Goal: Use online tool/utility: Utilize a website feature to perform a specific function

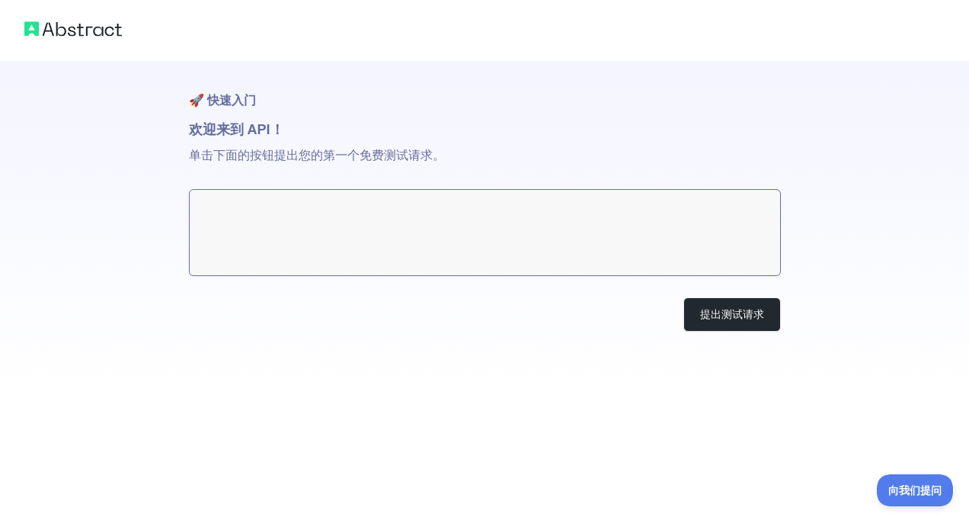
click at [407, 205] on textarea at bounding box center [485, 232] width 592 height 87
click at [395, 233] on textarea at bounding box center [485, 232] width 592 height 87
click at [710, 306] on button "提出测试请求" at bounding box center [733, 314] width 98 height 34
click at [348, 228] on textarea at bounding box center [485, 232] width 592 height 87
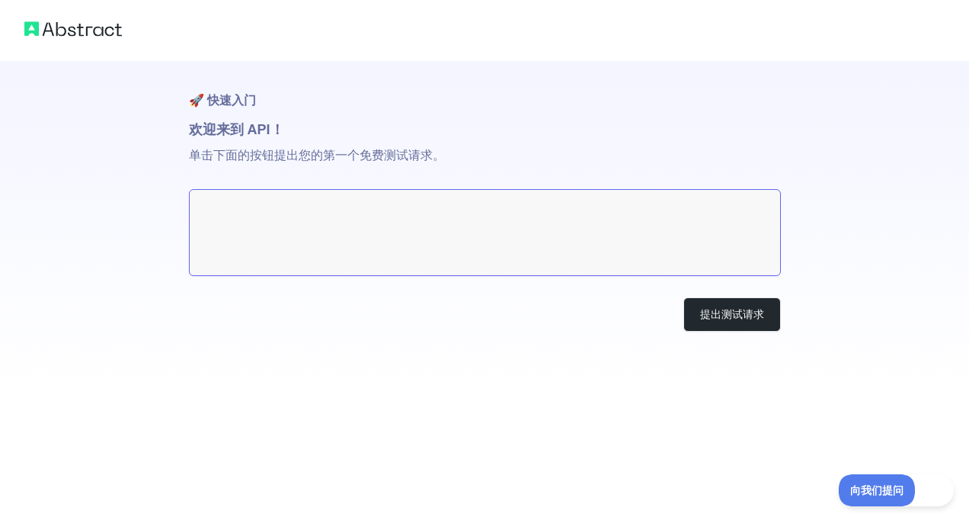
click at [348, 228] on textarea at bounding box center [485, 232] width 592 height 87
click at [291, 112] on h1 "🚀 快速入门" at bounding box center [485, 90] width 592 height 58
click at [241, 122] on h1 "欢迎来到 API！" at bounding box center [485, 129] width 592 height 21
click at [324, 163] on p "单击下面的按钮提出您的第一个免费测试请求。" at bounding box center [485, 164] width 592 height 49
drag, startPoint x: 241, startPoint y: 146, endPoint x: 358, endPoint y: 159, distance: 118.1
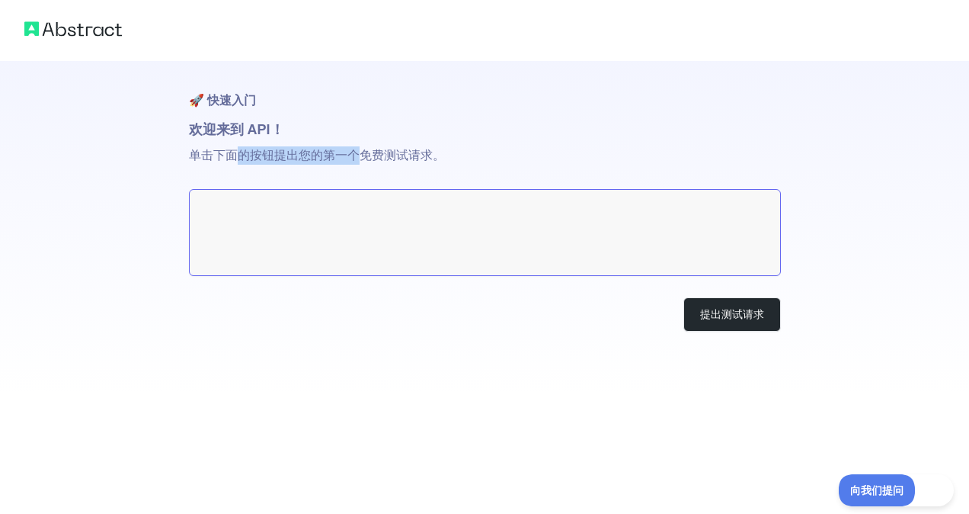
click at [358, 159] on p "单击下面的按钮提出您的第一个免费测试请求。" at bounding box center [485, 164] width 592 height 49
drag, startPoint x: 358, startPoint y: 159, endPoint x: 460, endPoint y: 152, distance: 102.4
click at [460, 152] on p "单击下面的按钮提出您的第一个免费测试请求。" at bounding box center [485, 164] width 592 height 49
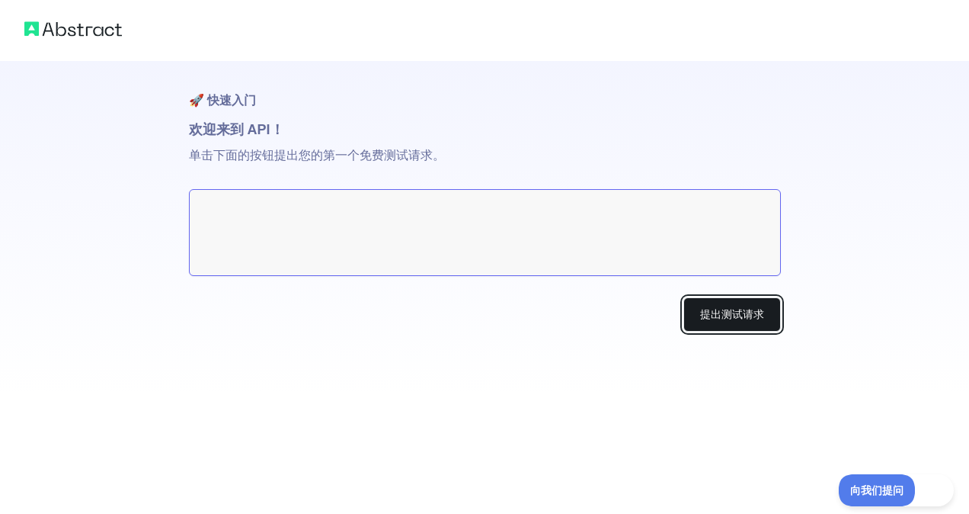
click at [718, 315] on button "提出测试请求" at bounding box center [733, 314] width 98 height 34
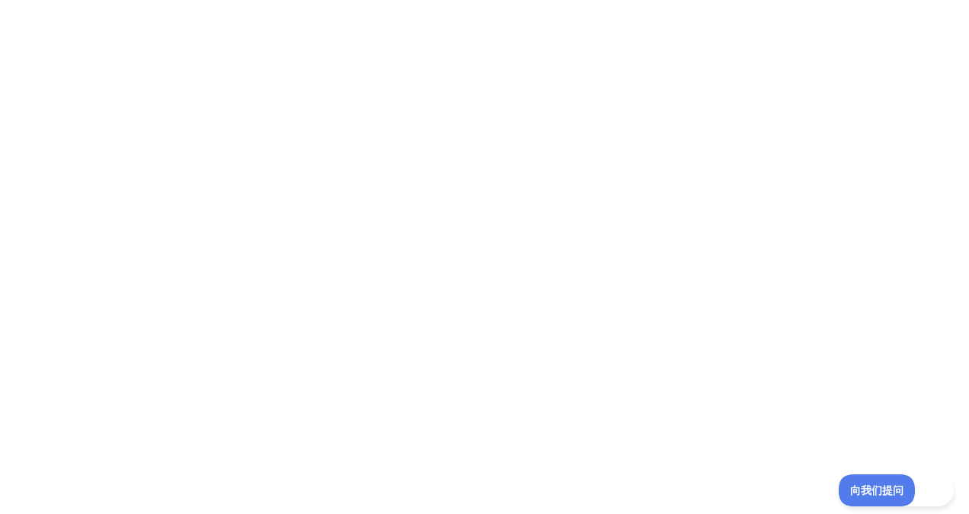
click at [639, 253] on div at bounding box center [484, 257] width 969 height 514
drag, startPoint x: 437, startPoint y: 211, endPoint x: 428, endPoint y: 205, distance: 11.0
click at [437, 211] on div at bounding box center [484, 257] width 969 height 514
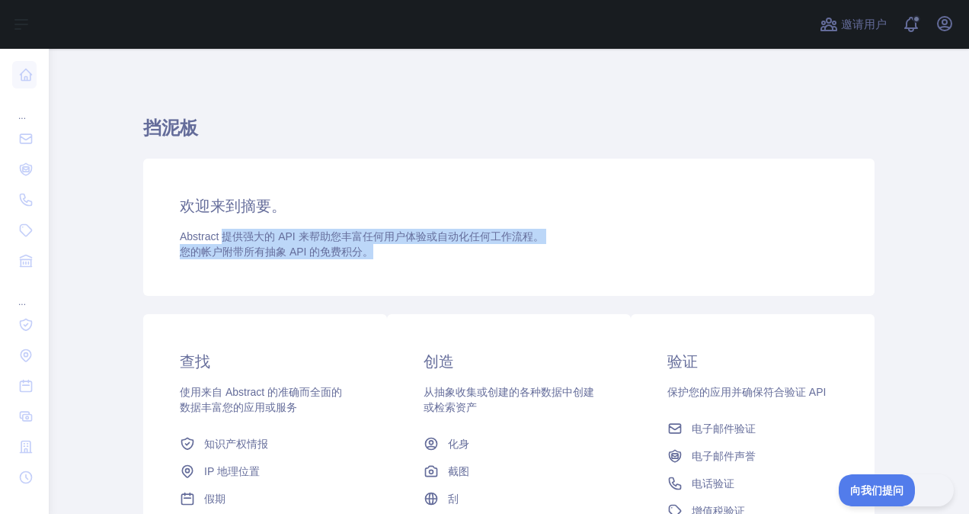
drag, startPoint x: 216, startPoint y: 239, endPoint x: 422, endPoint y: 247, distance: 205.9
click at [422, 247] on div "Abstract 提供强大的 API 来帮助您丰富任何用户体验或自动化任何工作流程。 您的帐户附带所有抽象 API 的 免费积分 。" at bounding box center [509, 244] width 658 height 30
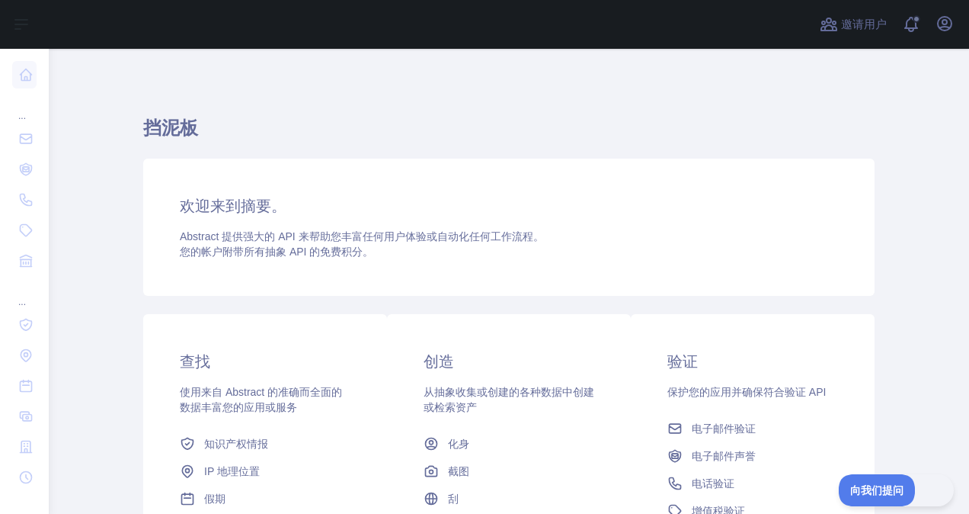
click at [837, 215] on div "欢迎来到摘要。 Abstract 提供强大的 API 来帮助您丰富任何用户体验或自动化任何工作流程。 您的帐户附带所有抽象 API 的 免费积分 。" at bounding box center [509, 227] width 732 height 137
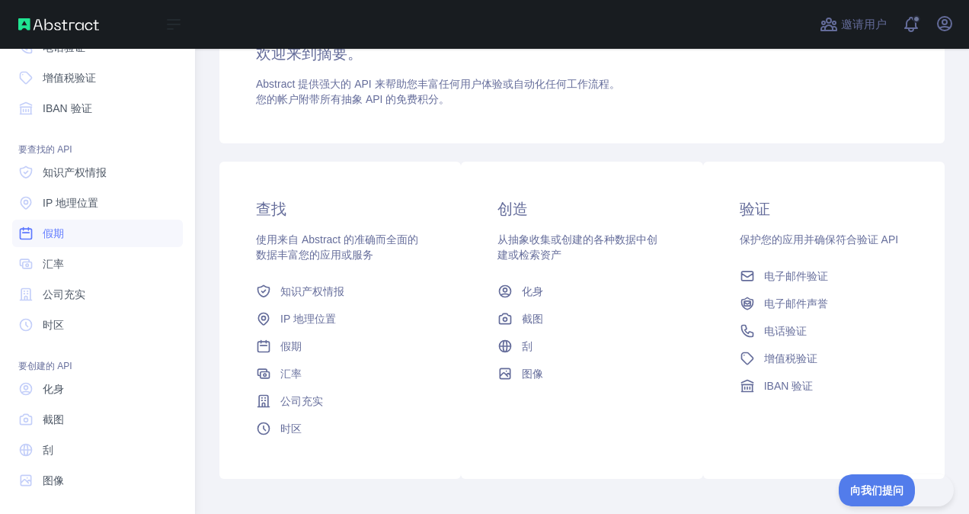
scroll to position [157, 0]
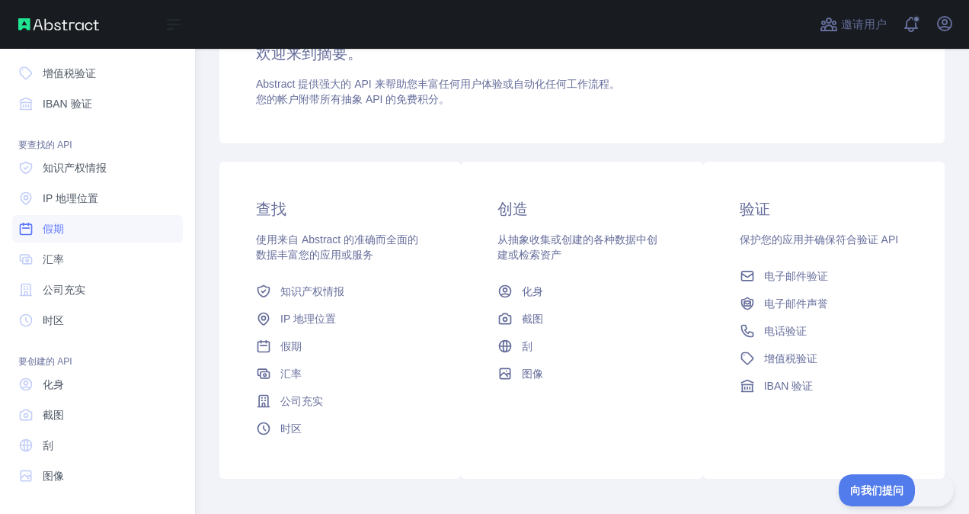
click at [111, 223] on link "假期" at bounding box center [97, 228] width 171 height 27
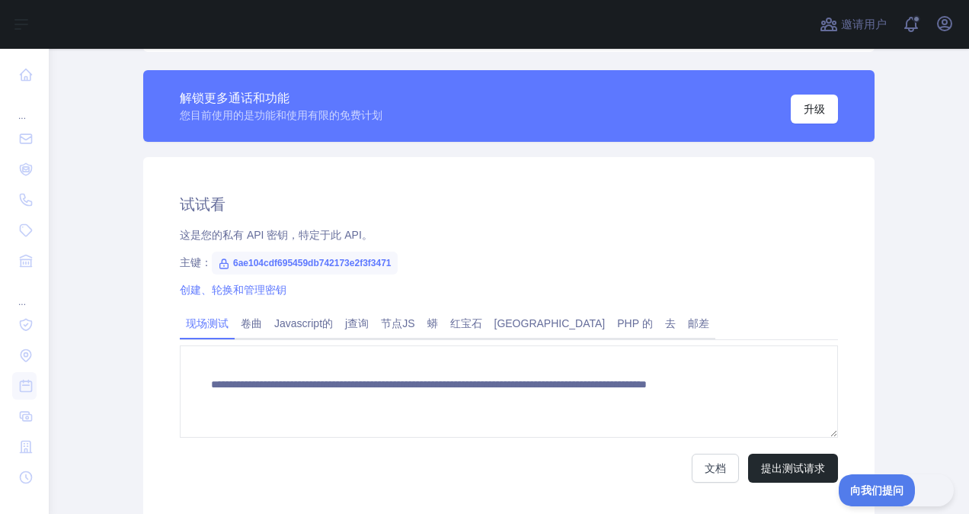
scroll to position [457, 0]
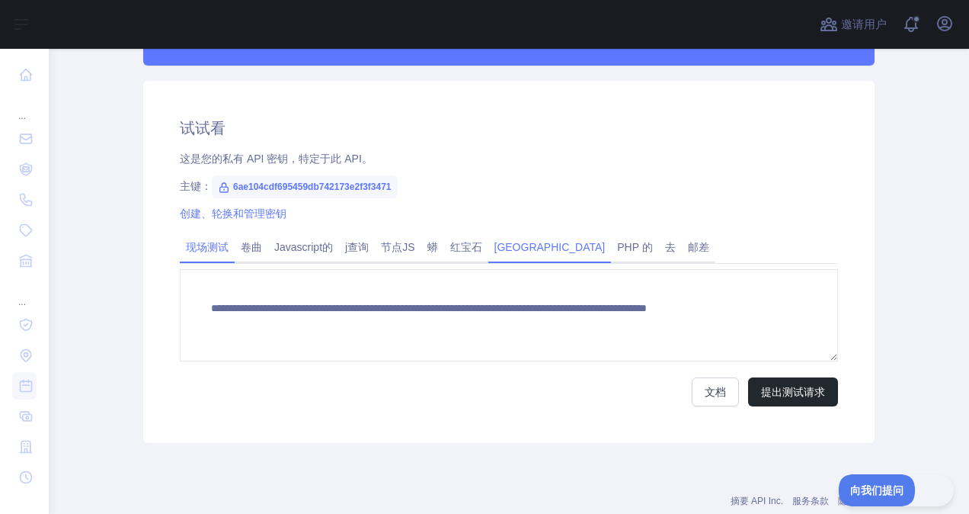
click at [501, 244] on link "爪哇岛" at bounding box center [550, 247] width 123 height 24
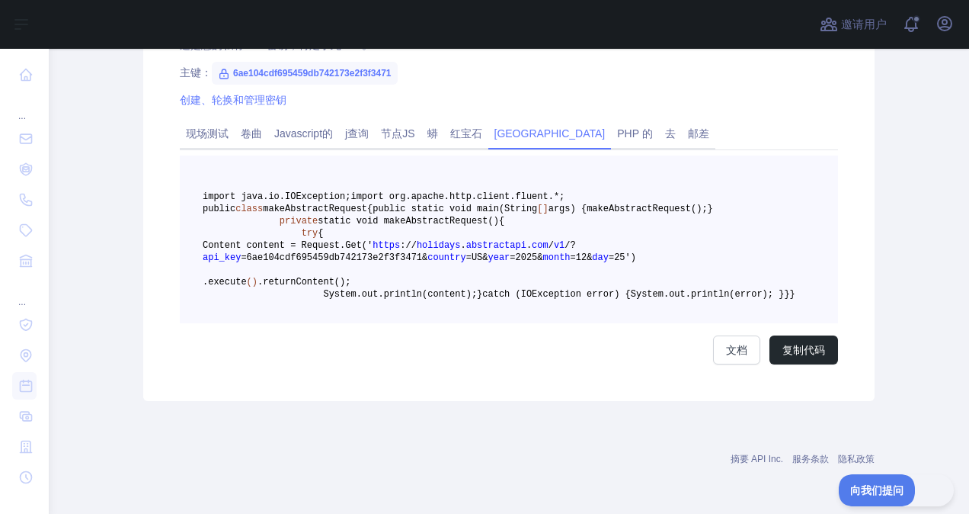
scroll to position [533, 0]
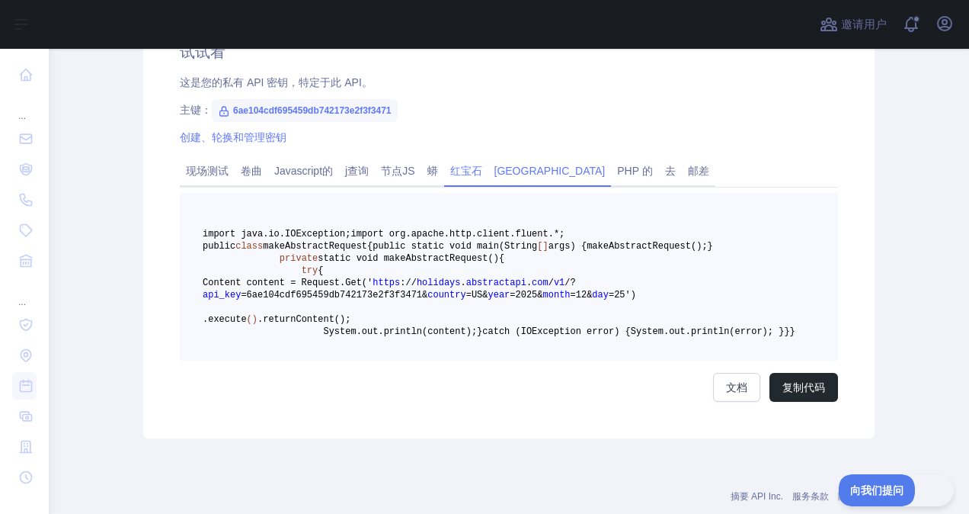
click at [454, 174] on link "红宝石" at bounding box center [466, 171] width 44 height 24
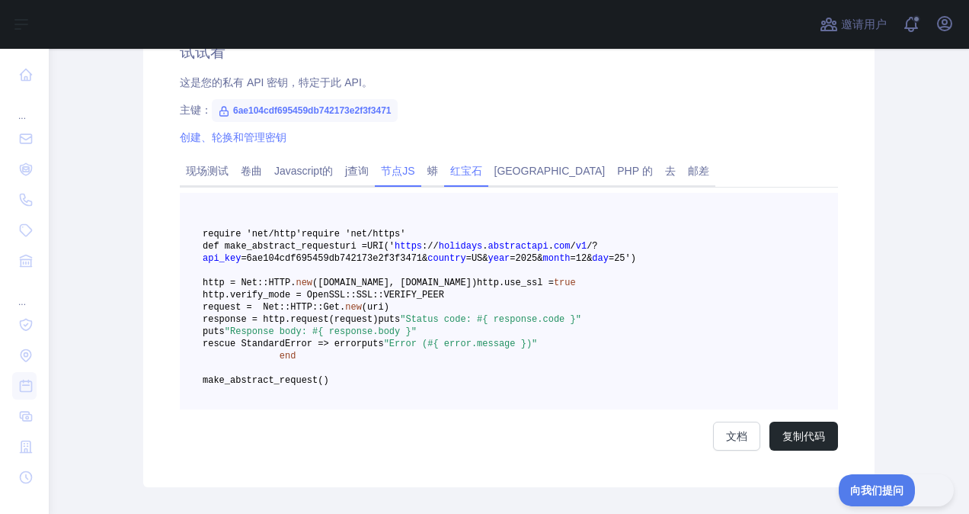
click at [405, 172] on link "节点JS" at bounding box center [398, 171] width 46 height 24
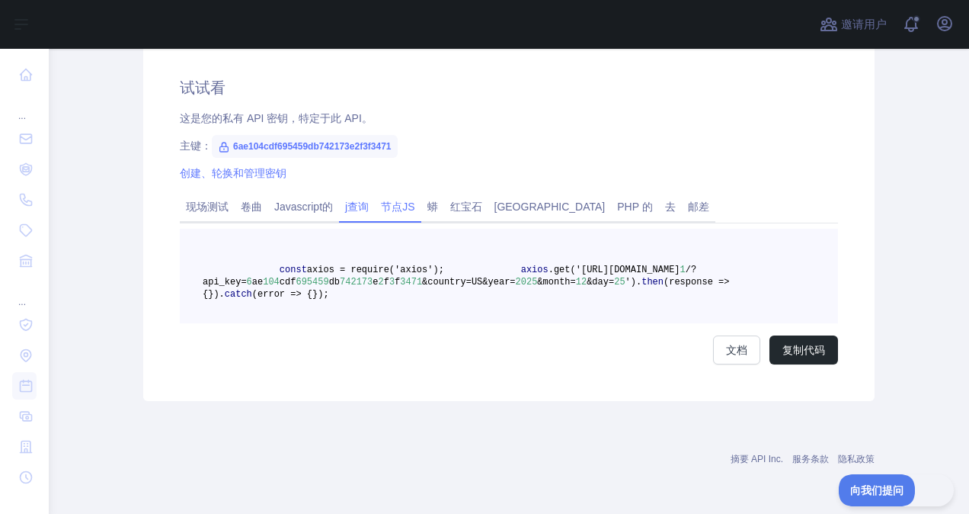
click at [348, 194] on link "j查询" at bounding box center [357, 206] width 36 height 24
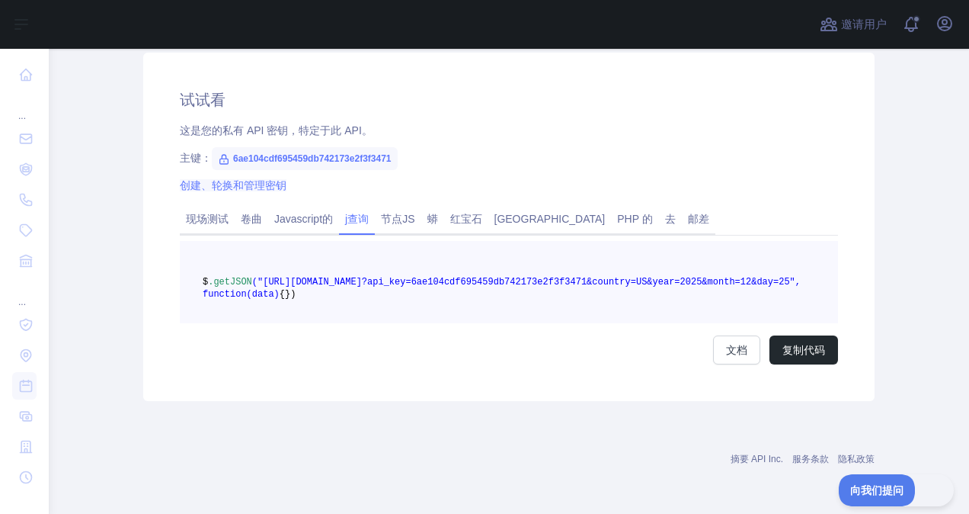
click at [265, 179] on link "创建、轮换和管理密钥" at bounding box center [233, 185] width 107 height 12
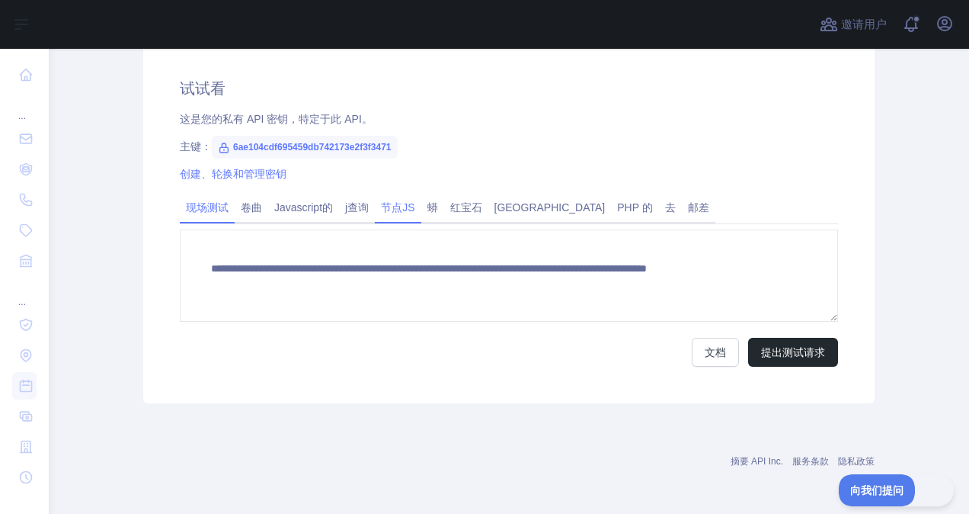
click at [389, 213] on link "节点JS" at bounding box center [398, 207] width 46 height 24
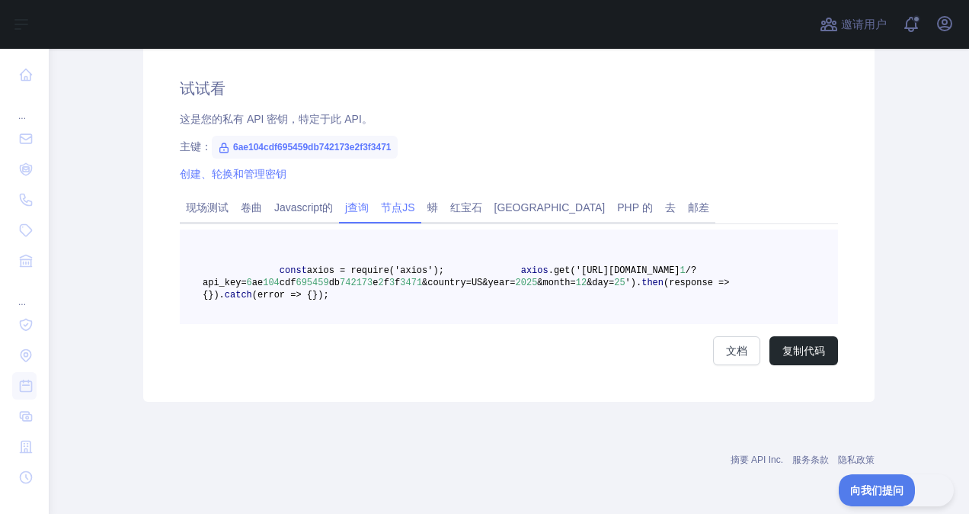
click at [339, 203] on link "j查询" at bounding box center [357, 207] width 36 height 24
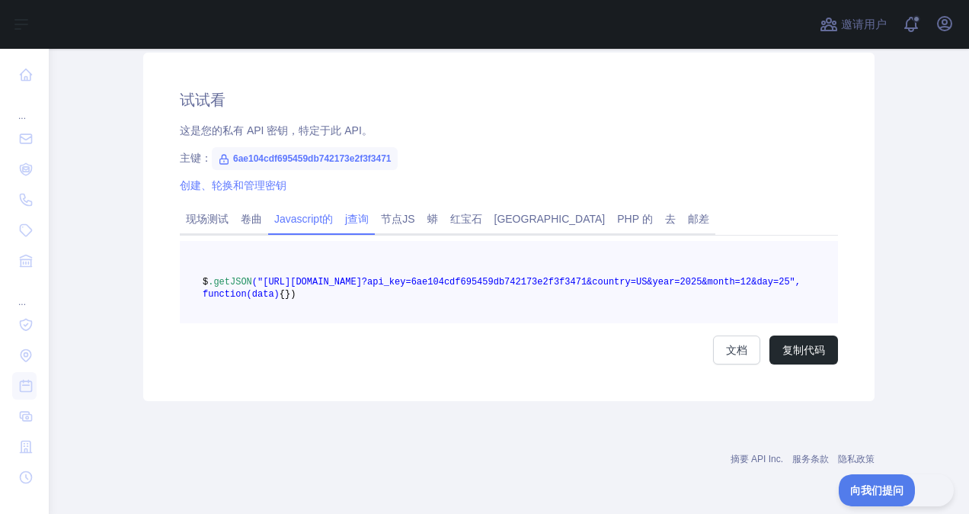
click at [300, 207] on link "Javascript的" at bounding box center [303, 219] width 71 height 24
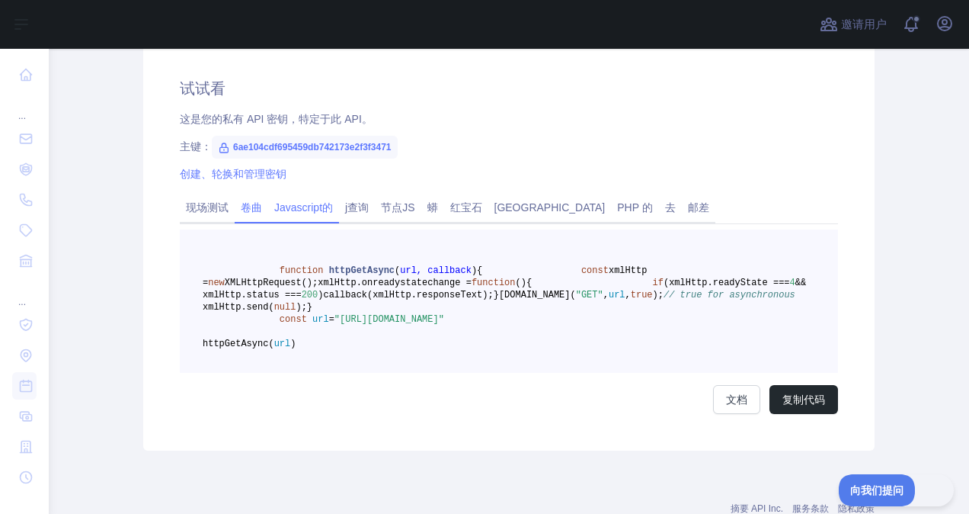
click at [251, 211] on link "卷曲" at bounding box center [252, 207] width 34 height 24
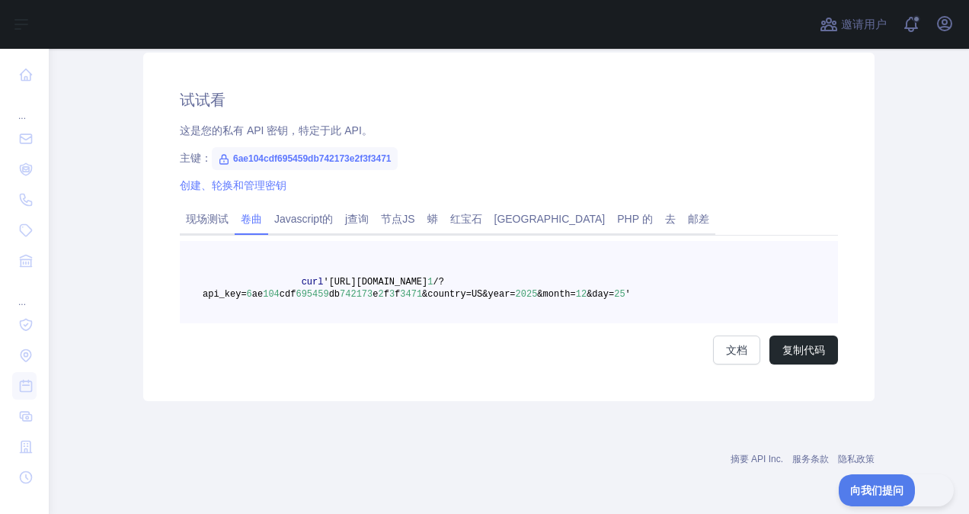
scroll to position [485, 0]
click at [682, 221] on link "邮差" at bounding box center [699, 219] width 34 height 24
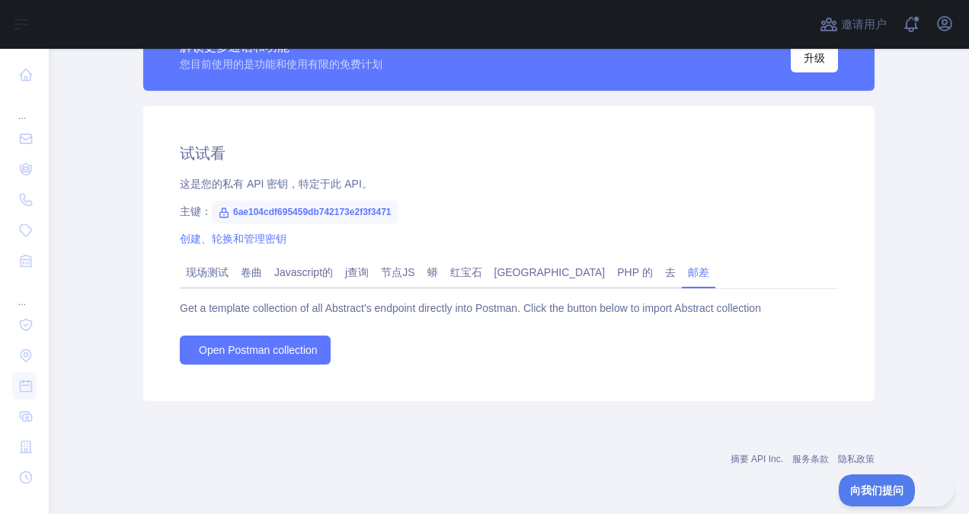
scroll to position [431, 0]
click at [611, 279] on link "PHP 的" at bounding box center [634, 273] width 47 height 24
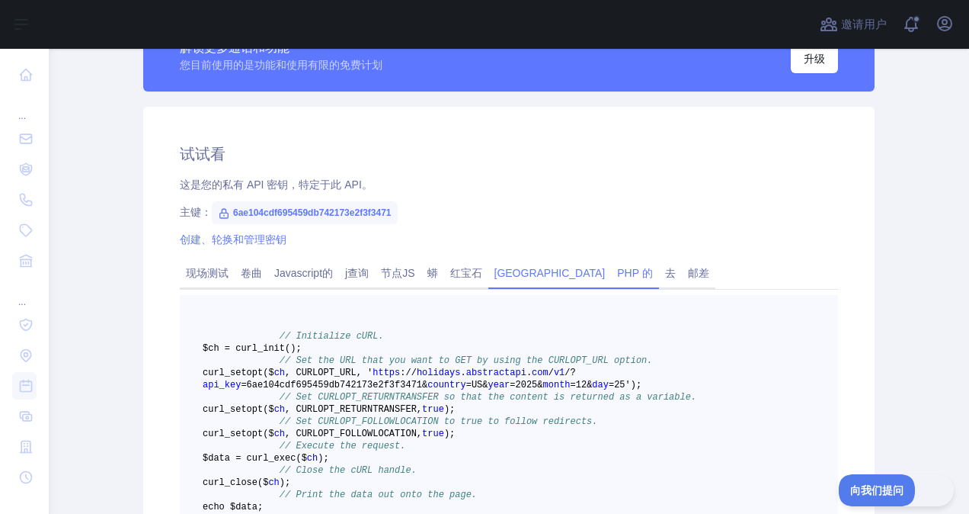
click at [514, 278] on link "[GEOGRAPHIC_DATA]" at bounding box center [550, 273] width 123 height 24
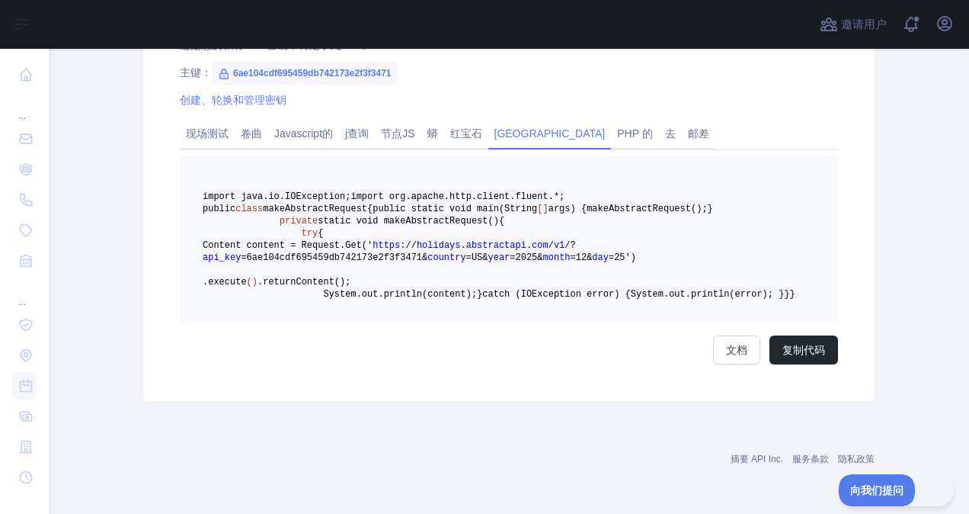
scroll to position [660, 0]
click at [543, 263] on span "month" at bounding box center [556, 257] width 27 height 11
click at [579, 235] on pre "import java.io.IOException; import org.apache.http.client.fluent.*; public clas…" at bounding box center [509, 239] width 658 height 168
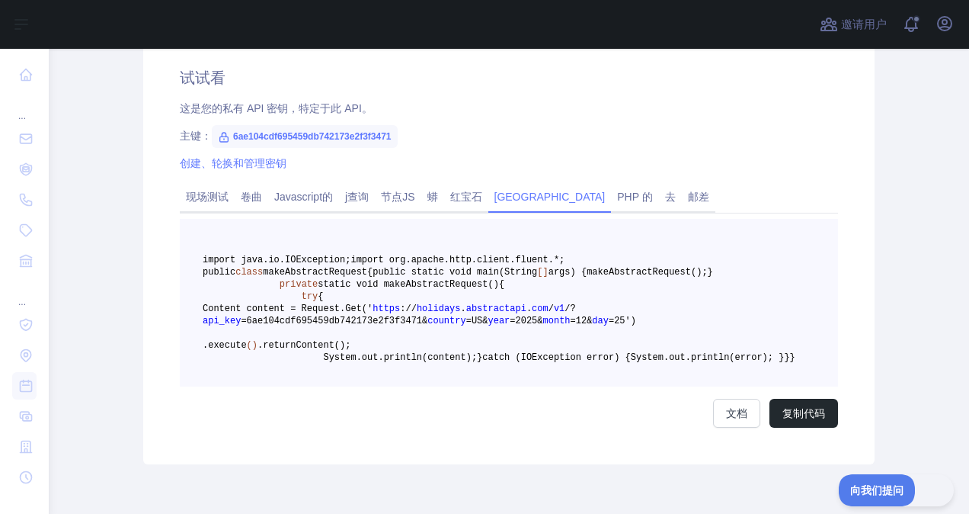
scroll to position [584, 0]
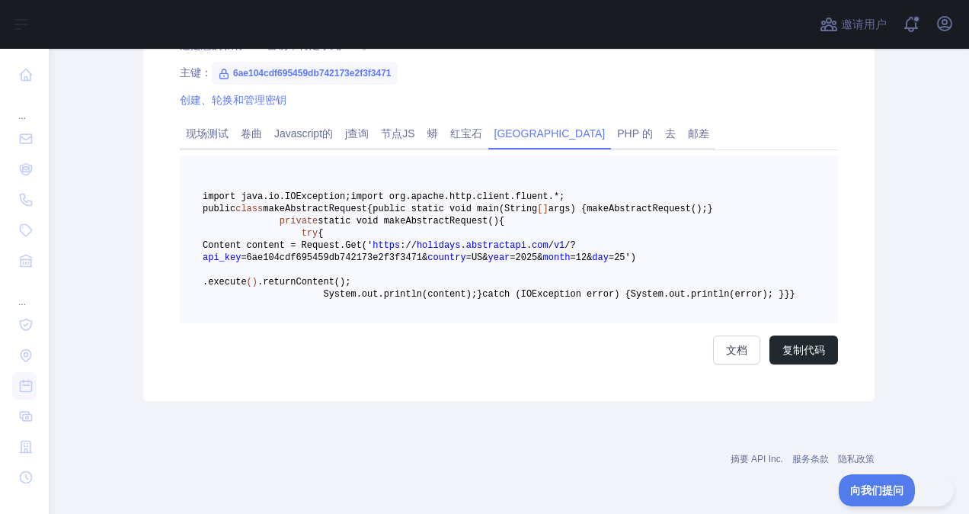
click at [954, 262] on main "节假日 API 定价 试试看 文档 集成 新增 用法 设置 支持 解锁更多通话和功能 您目前使用的是功能和使用有限的免费计划 升级 试试看 这是您的私有 AP…" at bounding box center [509, 281] width 921 height 465
click at [184, 121] on link "现场测试" at bounding box center [207, 133] width 55 height 24
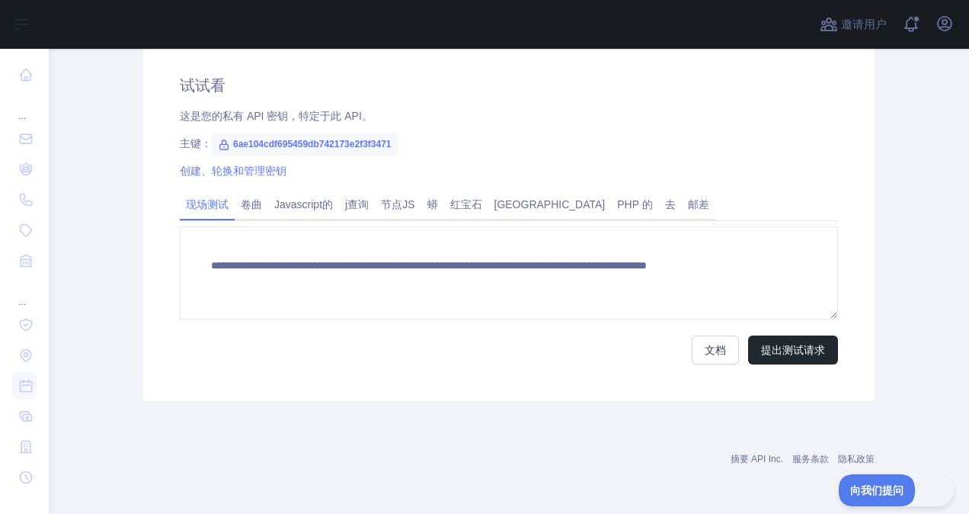
scroll to position [498, 0]
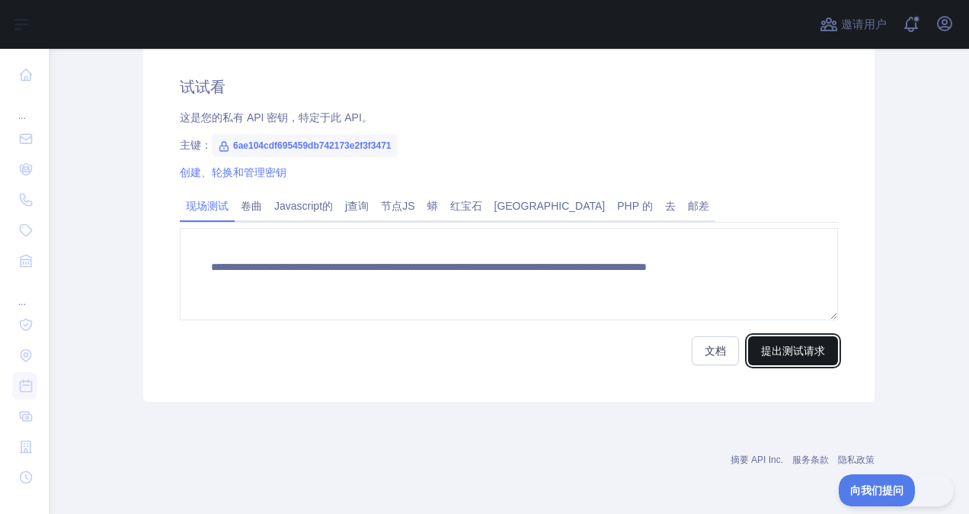
click at [768, 352] on button "提出测试请求" at bounding box center [793, 350] width 90 height 29
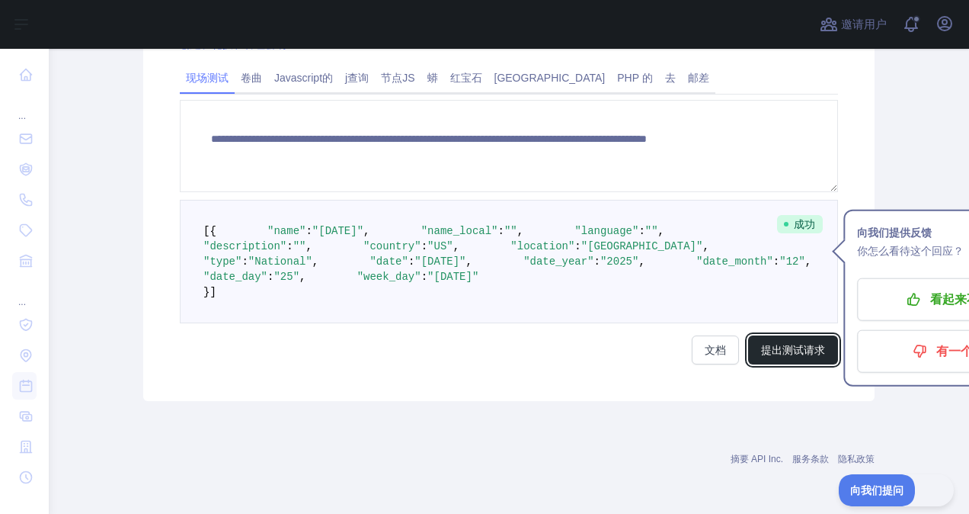
scroll to position [651, 0]
click at [323, 233] on span ""Christmas Day"" at bounding box center [337, 231] width 51 height 12
drag, startPoint x: 323, startPoint y: 233, endPoint x: 369, endPoint y: 239, distance: 46.1
click at [364, 237] on span ""Christmas Day"" at bounding box center [337, 231] width 51 height 12
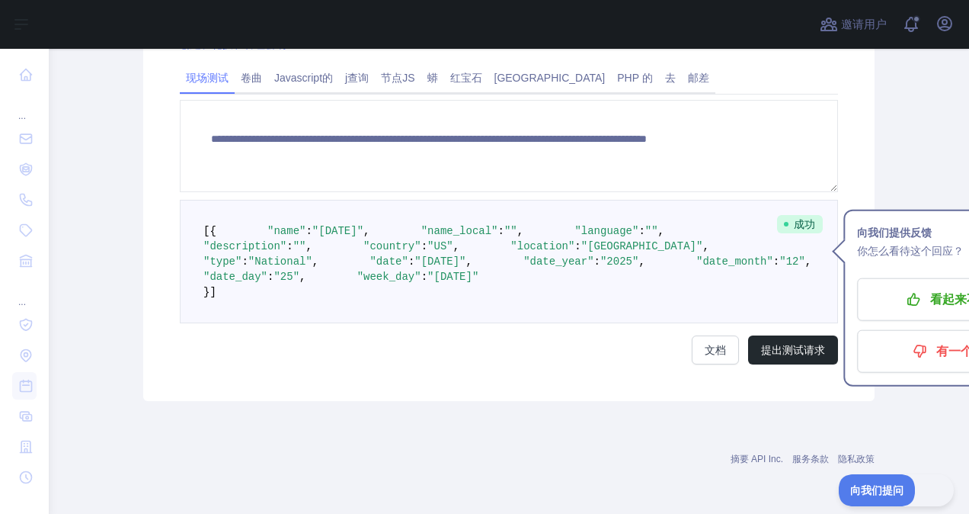
copy span "Christmas Day"
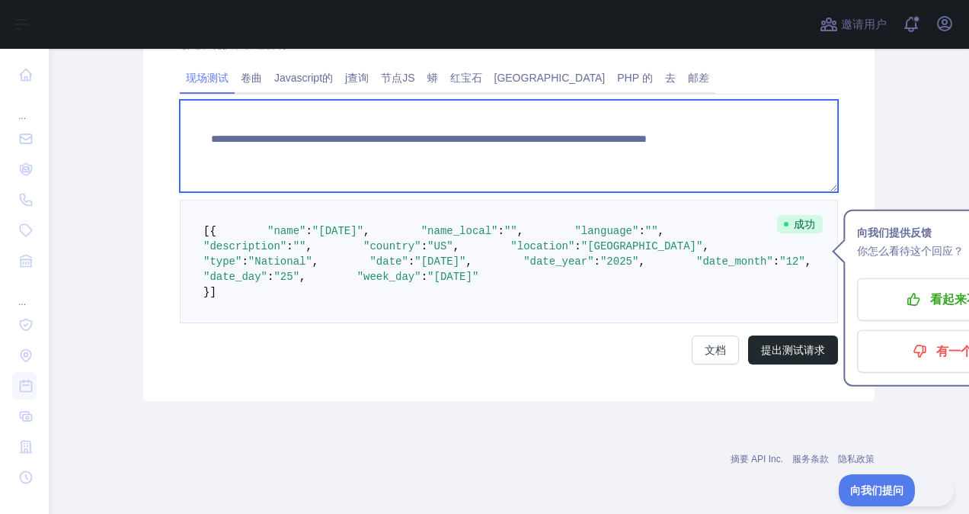
click at [343, 162] on textarea "**********" at bounding box center [509, 146] width 658 height 92
click at [483, 134] on textarea "**********" at bounding box center [509, 146] width 658 height 92
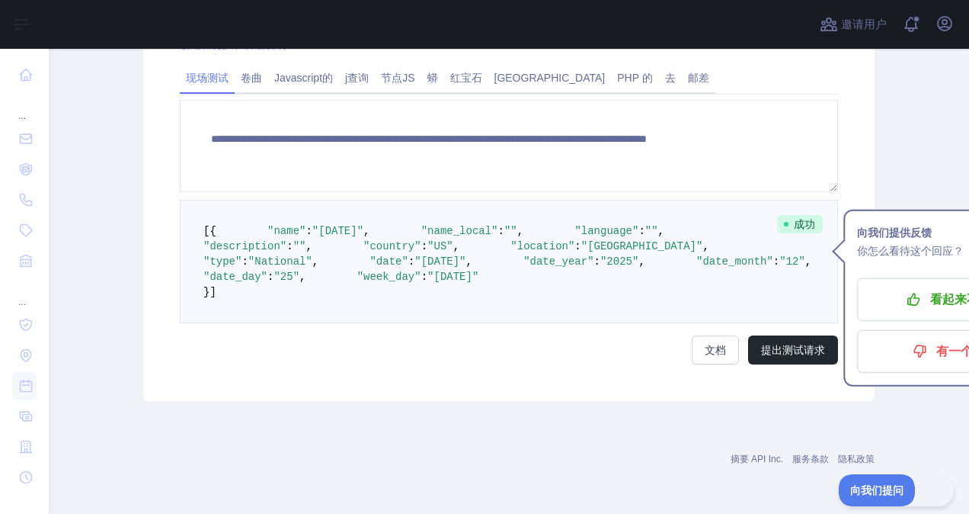
click at [558, 232] on pre "[ { "name" : "Christmas Day" , "name_local" : "" , "language" : "" , "descripti…" at bounding box center [509, 261] width 658 height 123
click at [777, 364] on button "提出测试请求" at bounding box center [793, 349] width 90 height 29
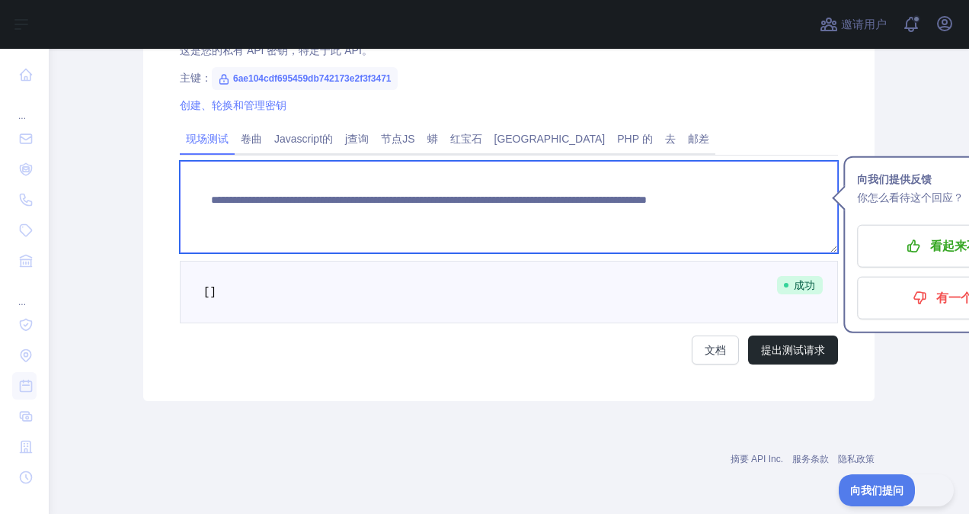
click at [669, 208] on textarea "**********" at bounding box center [509, 207] width 658 height 92
drag, startPoint x: 669, startPoint y: 207, endPoint x: 543, endPoint y: 206, distance: 126.5
click at [543, 206] on textarea "**********" at bounding box center [509, 207] width 658 height 92
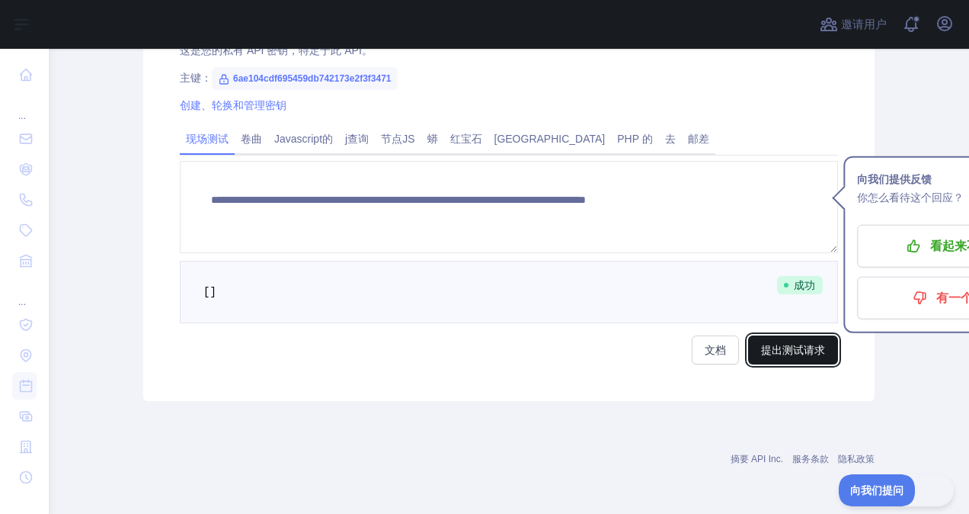
click at [785, 337] on button "提出测试请求" at bounding box center [793, 349] width 90 height 29
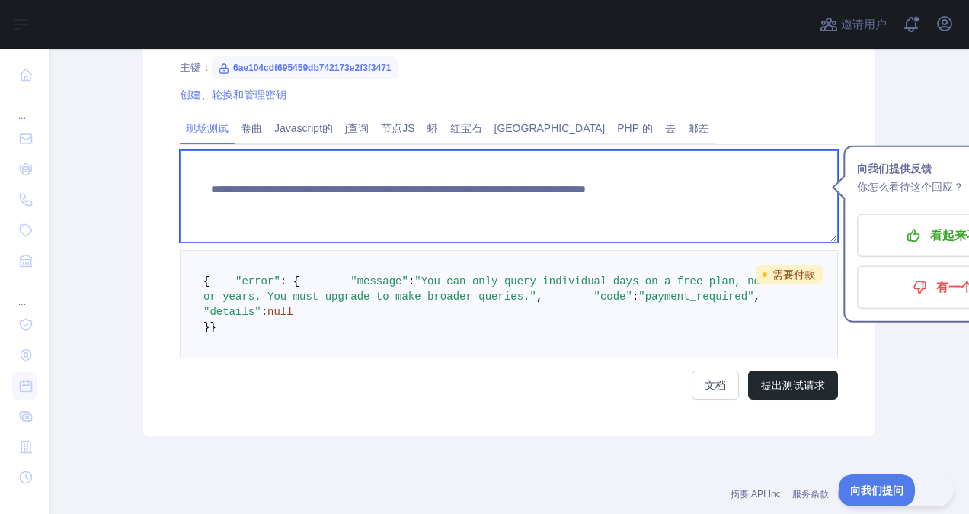
click at [739, 191] on textarea "**********" at bounding box center [509, 196] width 658 height 92
paste textarea "**********"
click at [543, 171] on textarea "**********" at bounding box center [509, 196] width 658 height 92
click at [671, 201] on textarea "**********" at bounding box center [509, 196] width 658 height 92
type textarea "**********"
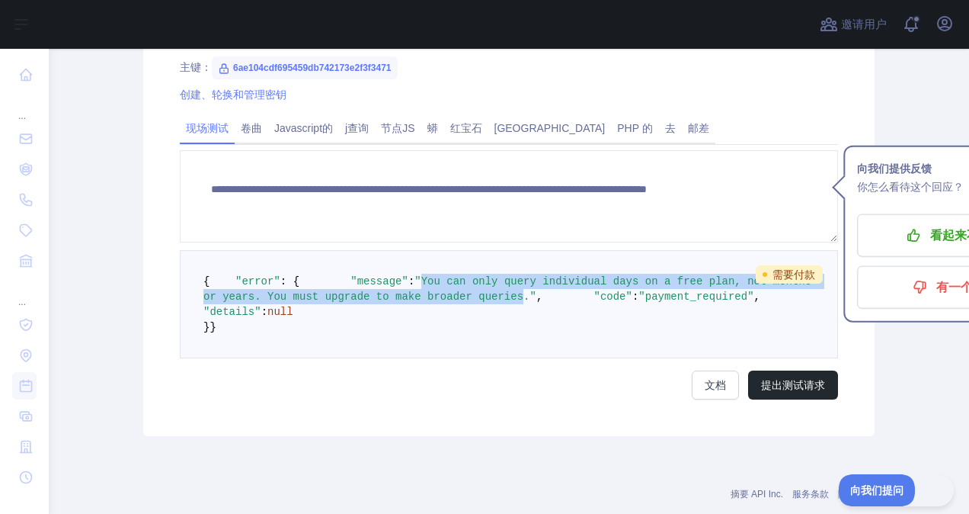
drag, startPoint x: 316, startPoint y: 312, endPoint x: 381, endPoint y: 322, distance: 66.2
click at [381, 303] on span ""You can only query individual days on a free plan, not months or years. You mu…" at bounding box center [510, 288] width 615 height 27
copy span "You can only query individual days on a free plan, not months or years. You mus…"
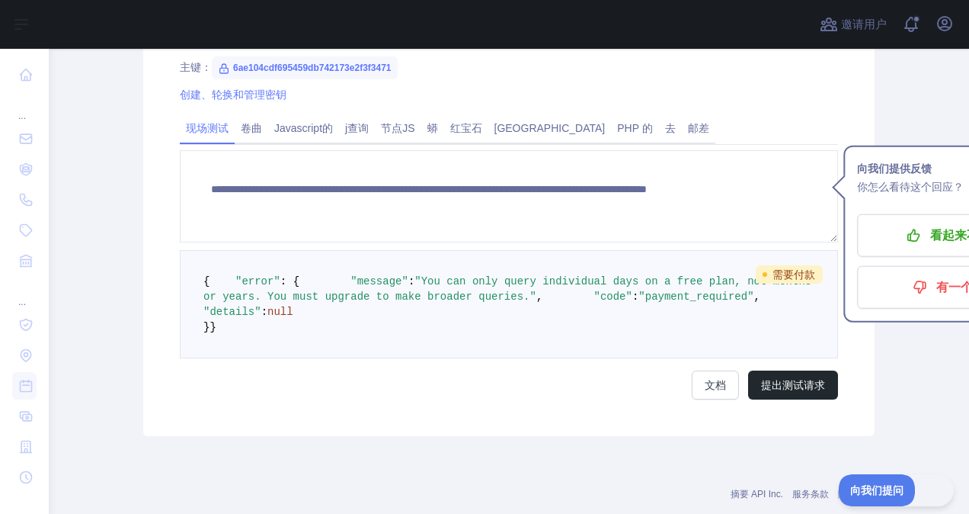
click at [588, 284] on pre "{ "error" : { "message" : "You can only query individual days on a free plan, n…" at bounding box center [509, 304] width 658 height 108
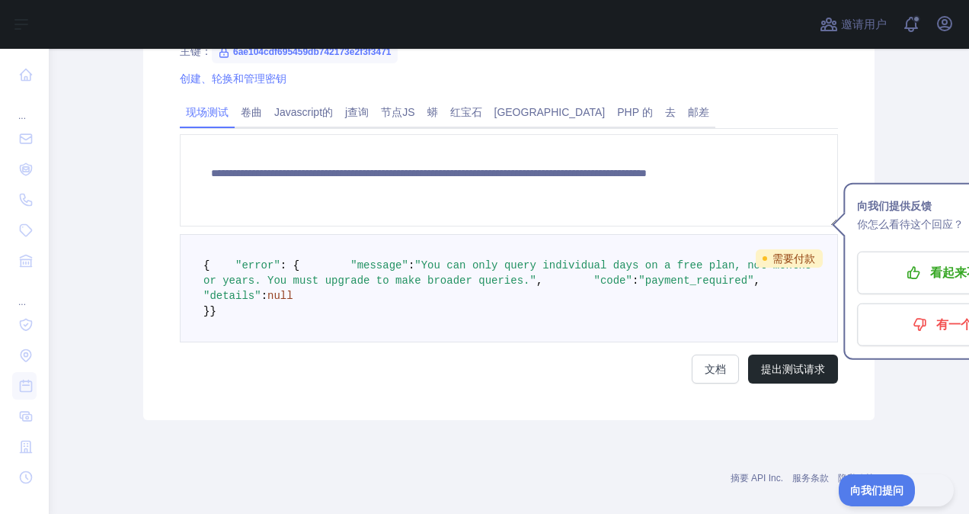
scroll to position [610, 0]
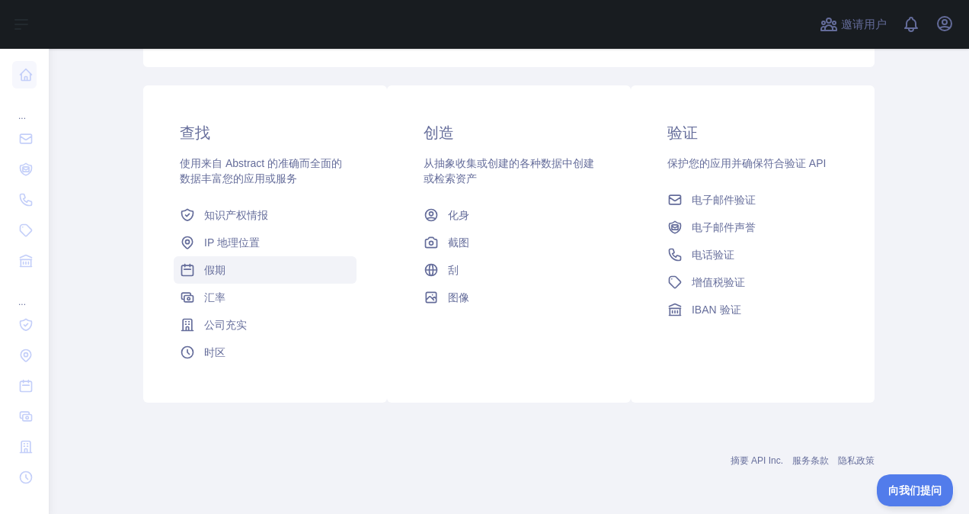
click at [284, 268] on link "假期" at bounding box center [265, 269] width 183 height 27
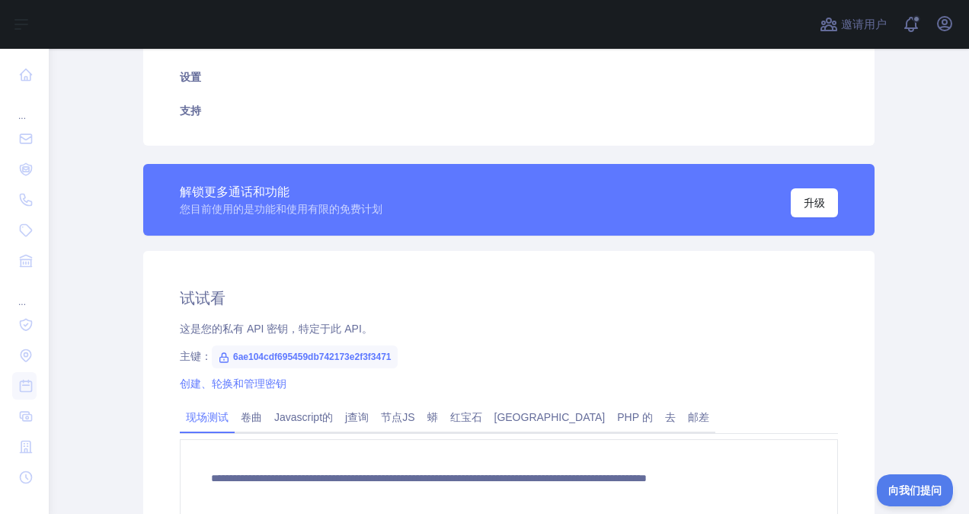
scroll to position [457, 0]
